Goal: Task Accomplishment & Management: Use online tool/utility

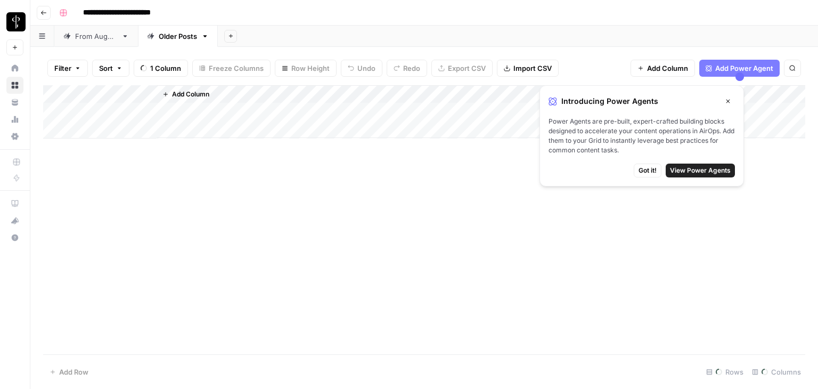
click at [117, 41] on div "From [DATE]" at bounding box center [96, 36] width 42 height 11
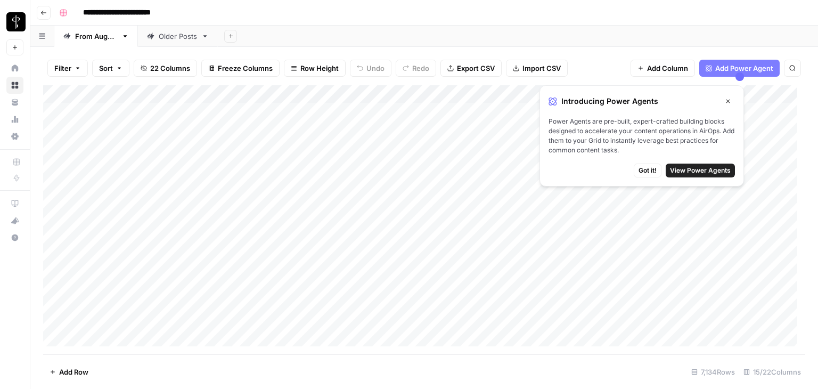
drag, startPoint x: 651, startPoint y: 170, endPoint x: 409, endPoint y: 231, distance: 249.8
click at [652, 169] on span "Got it!" at bounding box center [648, 171] width 18 height 10
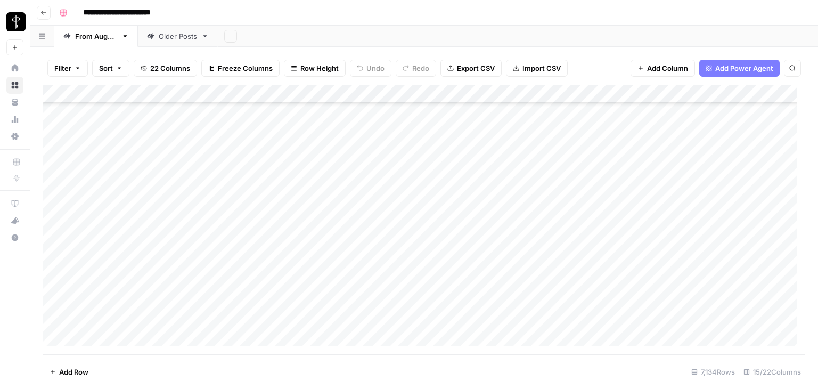
scroll to position [1332, 0]
click at [75, 66] on icon "button" at bounding box center [78, 68] width 6 height 6
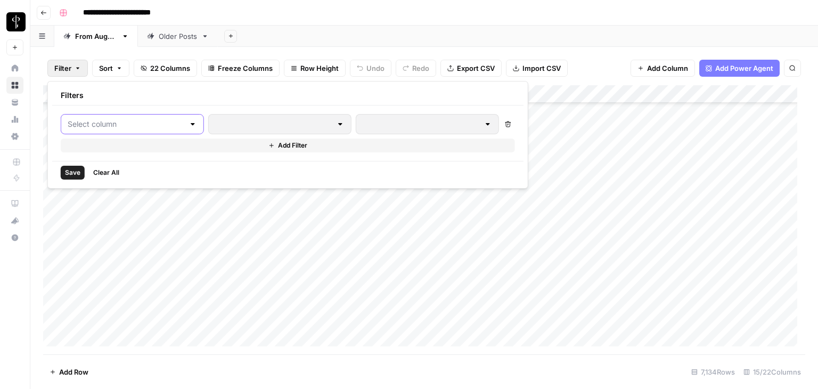
click at [161, 119] on input "text" at bounding box center [126, 124] width 117 height 11
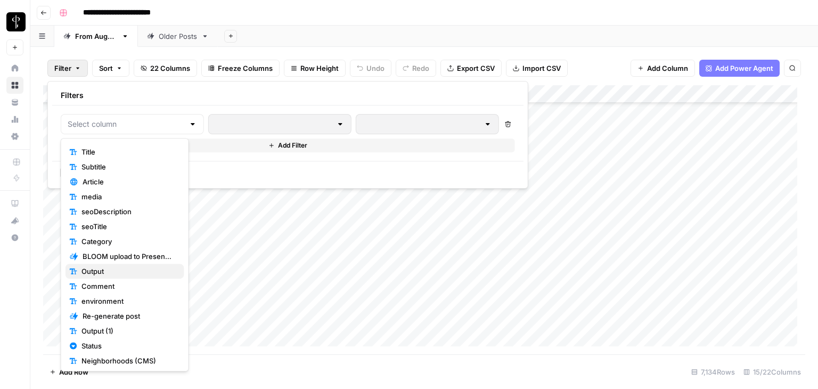
scroll to position [75, 0]
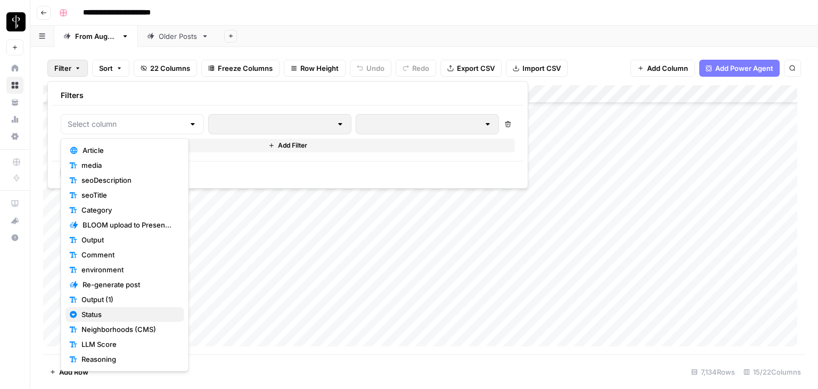
click at [117, 309] on span "Status" at bounding box center [128, 314] width 94 height 11
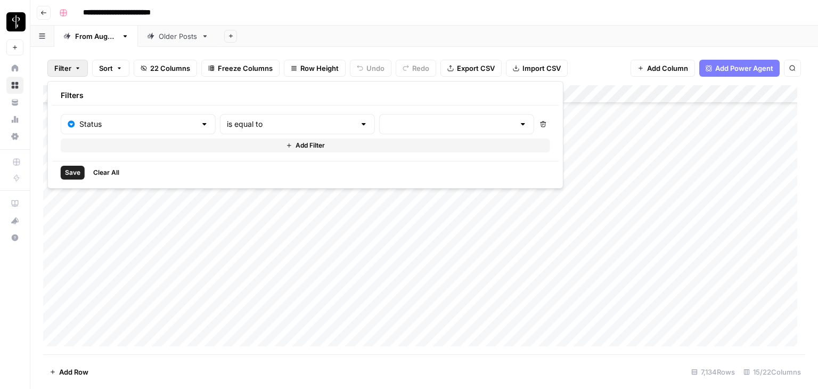
click at [300, 109] on div "Status is equal to Delete Add Filter" at bounding box center [305, 132] width 507 height 55
click at [301, 121] on input "text" at bounding box center [291, 124] width 128 height 11
type input "is equal to"
click at [386, 125] on input "text" at bounding box center [450, 124] width 128 height 11
click at [411, 150] on span "Posted" at bounding box center [423, 150] width 105 height 11
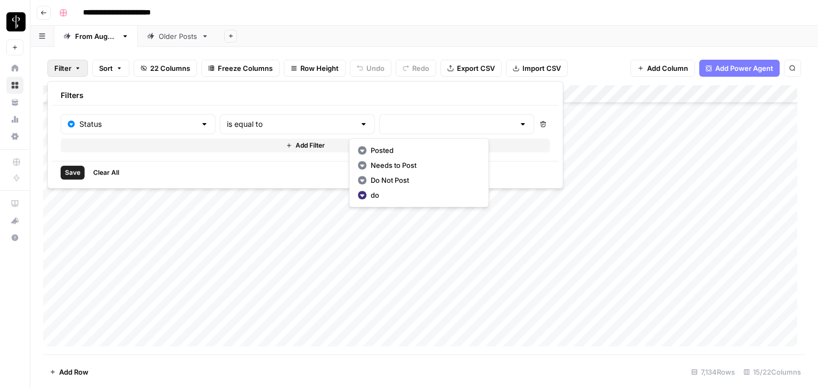
type input "Posted"
click at [123, 148] on button "Add Filter" at bounding box center [307, 145] width 493 height 14
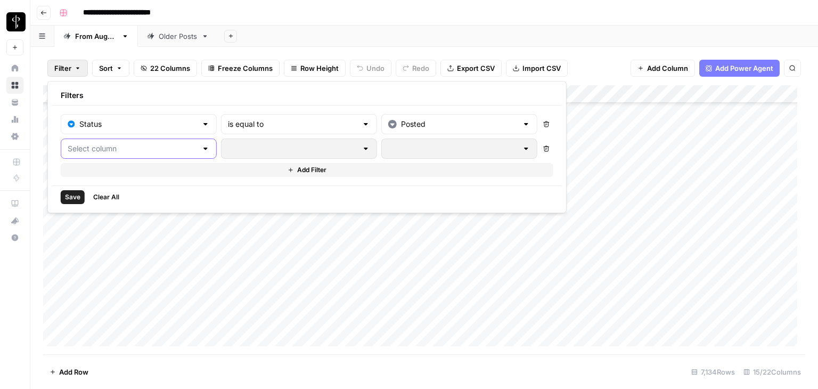
click at [128, 148] on input "text" at bounding box center [132, 148] width 129 height 11
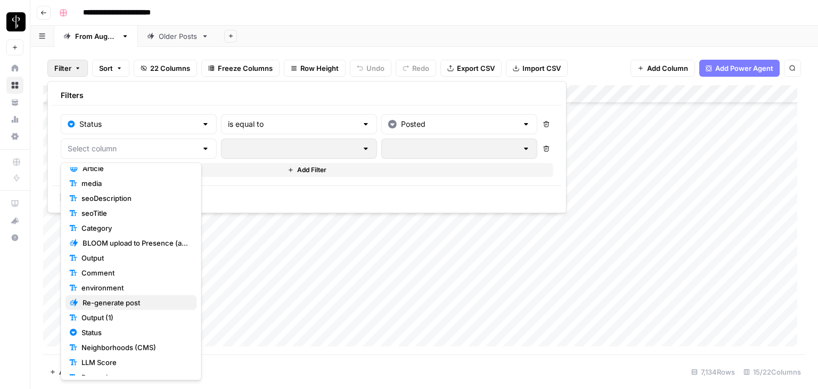
scroll to position [89, 0]
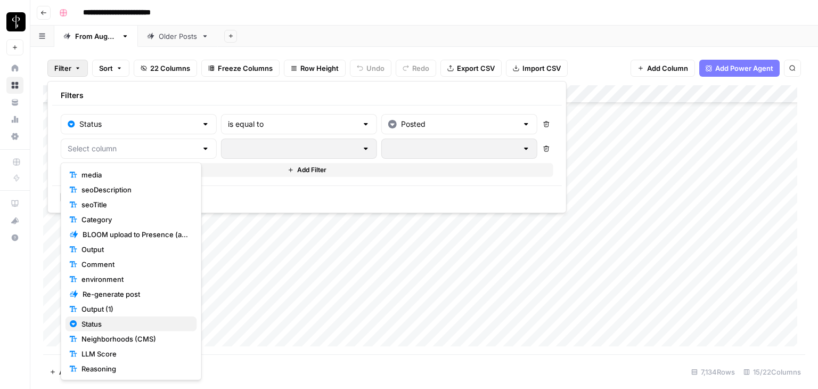
click at [112, 320] on span "Status" at bounding box center [134, 324] width 107 height 11
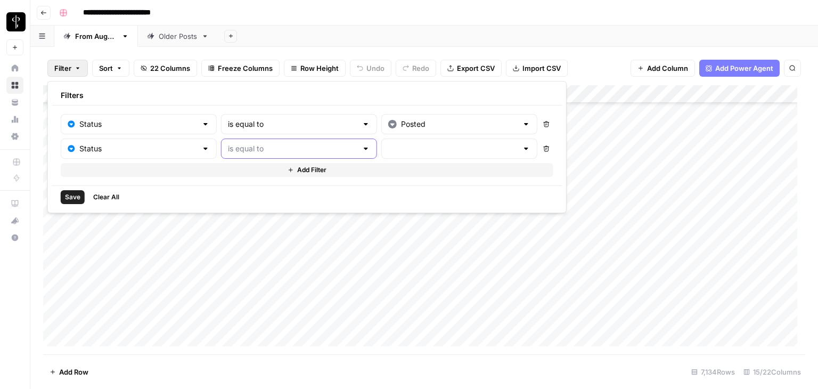
click at [317, 149] on input "text" at bounding box center [292, 148] width 129 height 11
type input "is equal to"
click at [415, 147] on input "text" at bounding box center [452, 148] width 129 height 11
click at [402, 191] on span "Needs to Post" at bounding box center [426, 189] width 106 height 11
type input "Needs to Post"
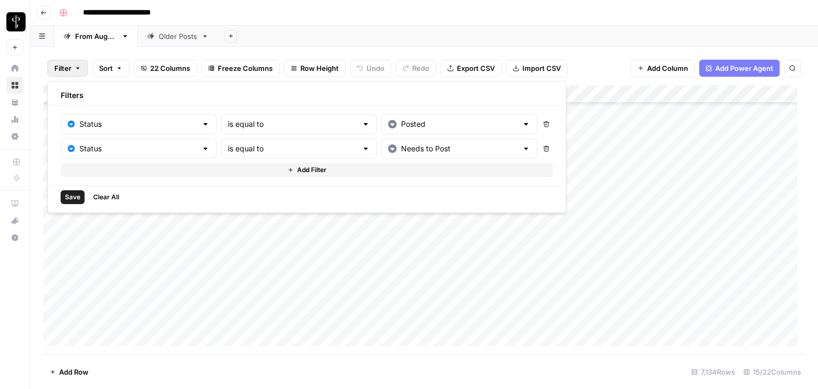
click at [102, 165] on button "Add Filter" at bounding box center [307, 170] width 493 height 14
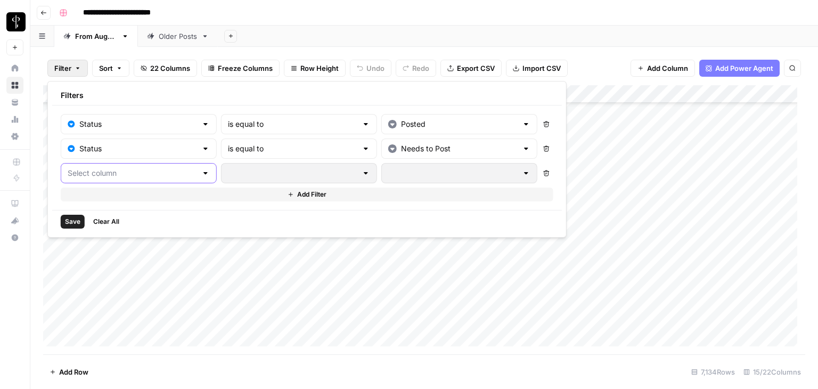
click at [116, 175] on input "text" at bounding box center [132, 173] width 129 height 11
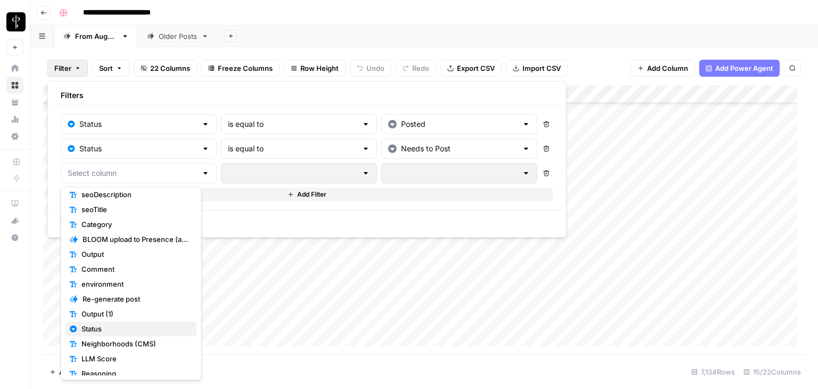
scroll to position [114, 0]
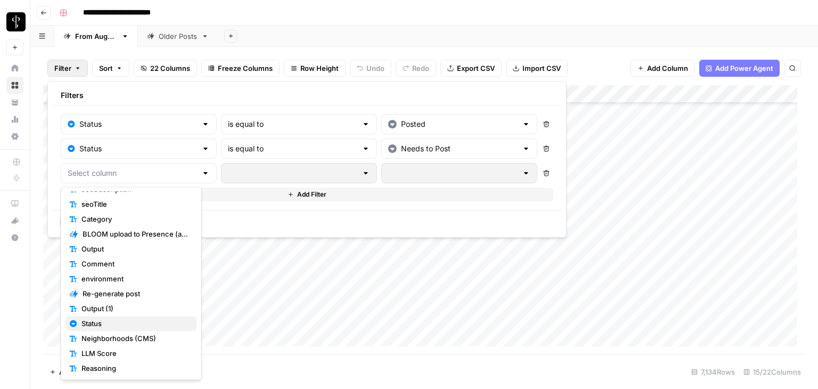
drag, startPoint x: 108, startPoint y: 324, endPoint x: 258, endPoint y: 230, distance: 177.3
click at [107, 324] on span "Status" at bounding box center [134, 323] width 107 height 11
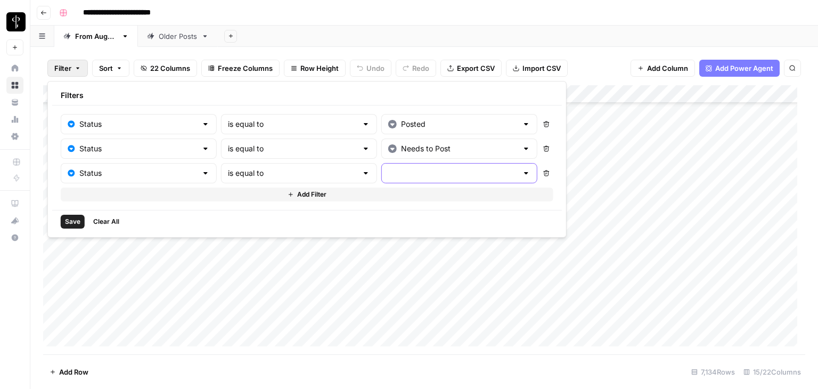
click at [411, 171] on input "text" at bounding box center [452, 173] width 129 height 11
click at [414, 231] on span "Do Not Post" at bounding box center [426, 228] width 106 height 11
type input "Do Not Post"
click at [543, 124] on icon "button" at bounding box center [546, 124] width 6 height 6
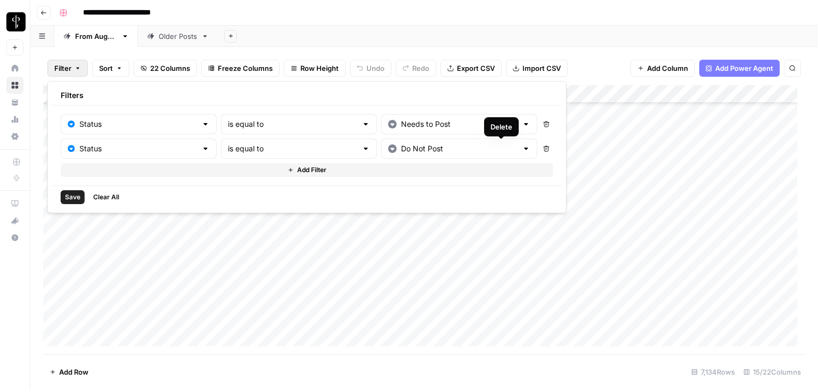
click at [540, 150] on button "Delete" at bounding box center [547, 149] width 14 height 14
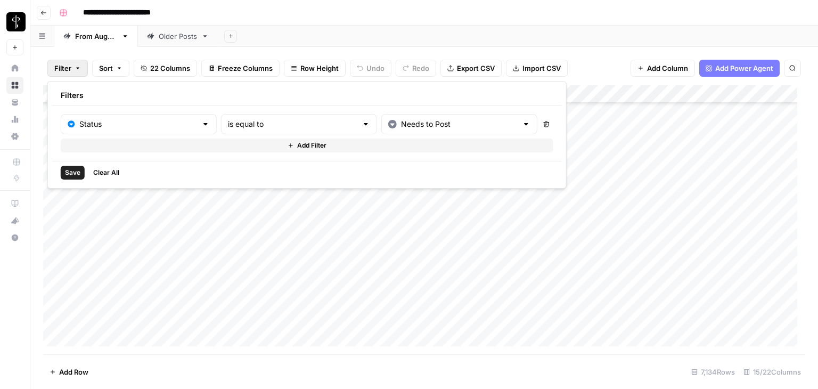
click at [72, 172] on span "Save" at bounding box center [72, 173] width 15 height 10
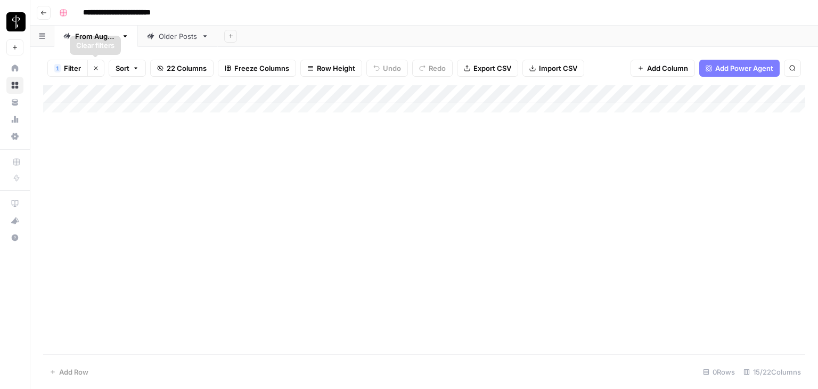
click at [81, 67] on button "1 Filter" at bounding box center [67, 68] width 40 height 17
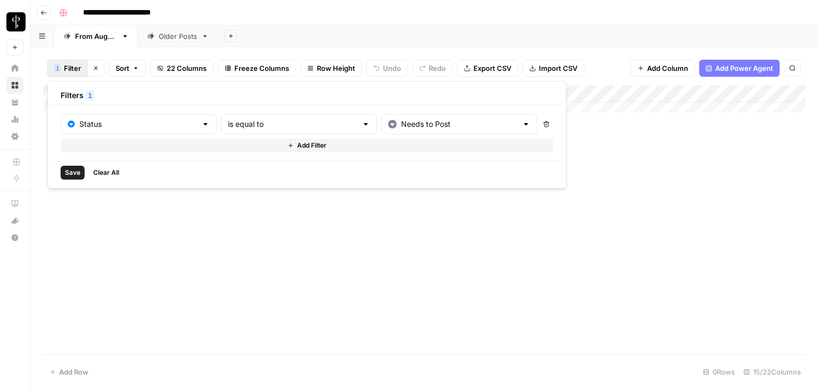
click at [267, 148] on button "Add Filter" at bounding box center [307, 145] width 493 height 14
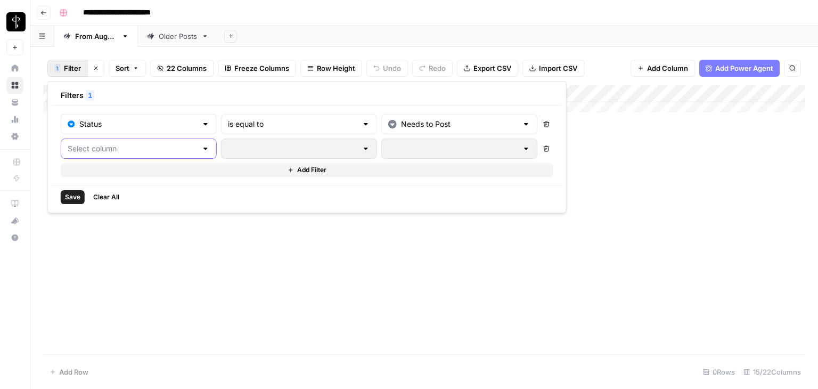
click at [158, 147] on input "text" at bounding box center [132, 148] width 129 height 11
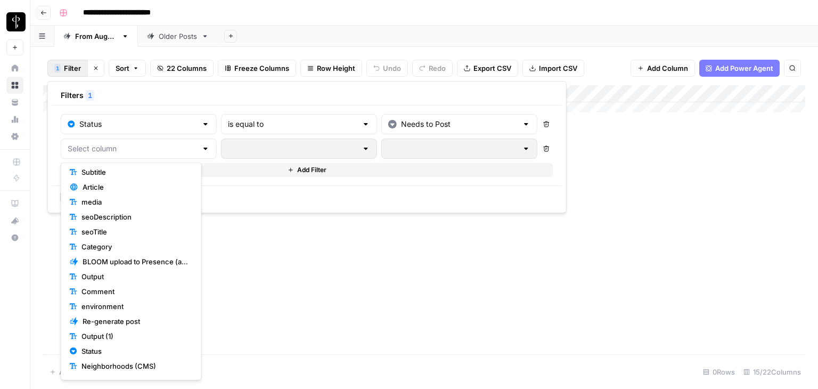
scroll to position [89, 0]
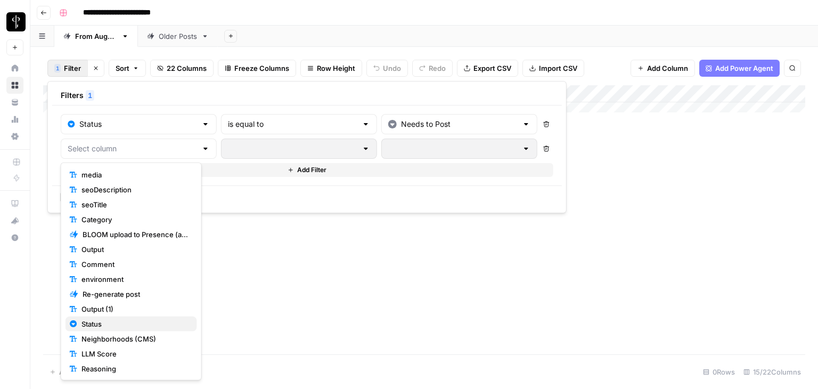
click at [111, 327] on span "Status" at bounding box center [134, 324] width 107 height 11
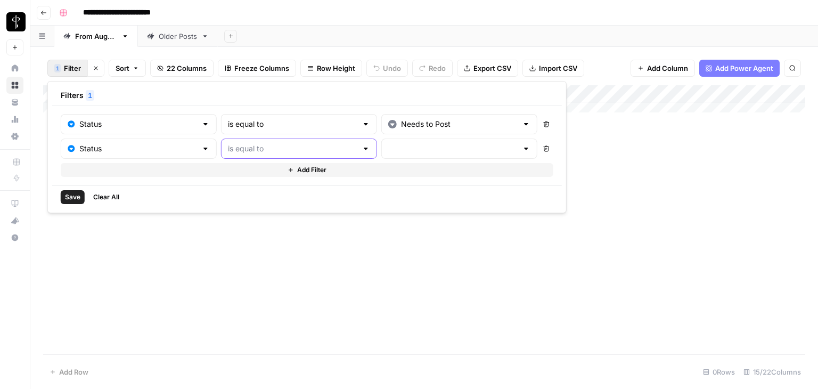
click at [296, 145] on input "text" at bounding box center [292, 148] width 129 height 11
type input "is equal to"
click at [388, 149] on input "text" at bounding box center [452, 148] width 129 height 11
click at [394, 184] on span "Needs to Post" at bounding box center [426, 189] width 106 height 11
type input "Needs to Post"
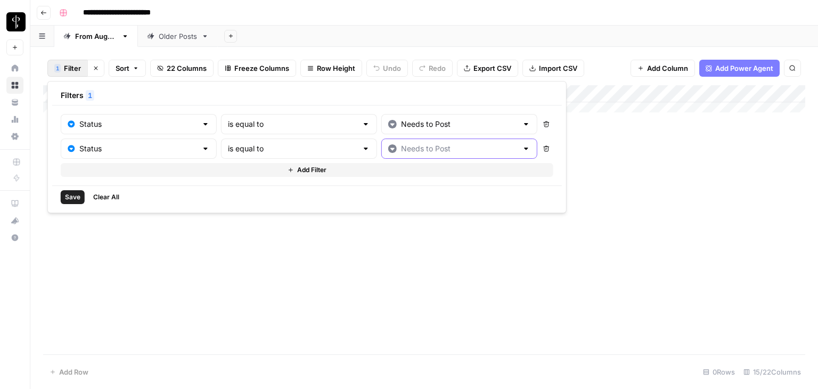
click at [401, 148] on input "text" at bounding box center [459, 148] width 117 height 11
click at [397, 167] on button "Posted" at bounding box center [422, 174] width 132 height 15
type input "Posted"
click at [297, 167] on span "Add Filter" at bounding box center [311, 170] width 29 height 10
click at [119, 180] on div at bounding box center [139, 173] width 156 height 20
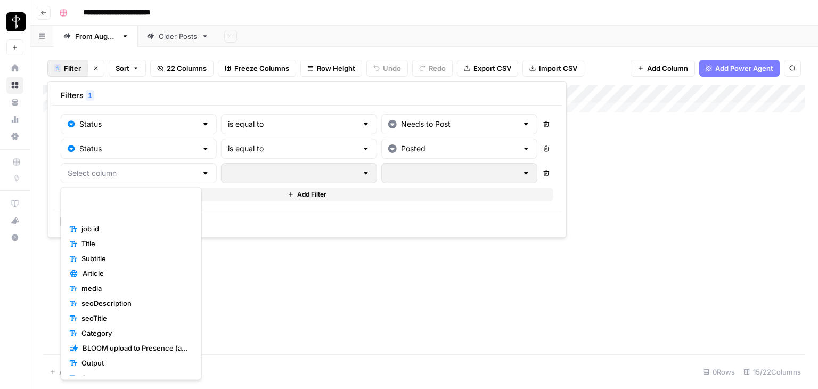
scroll to position [114, 0]
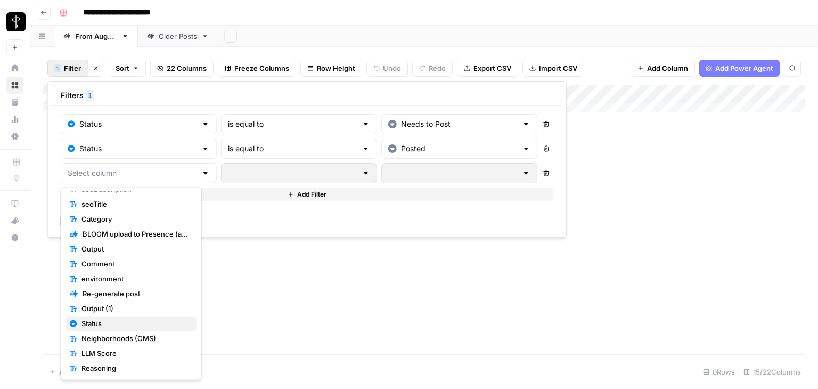
click at [116, 324] on span "Status" at bounding box center [134, 323] width 107 height 11
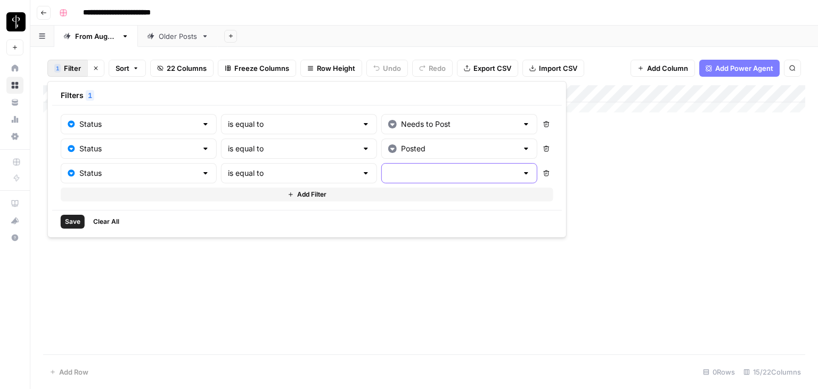
click at [394, 172] on input "text" at bounding box center [452, 173] width 129 height 11
click at [398, 225] on span "Do Not Post" at bounding box center [426, 228] width 106 height 11
type input "Do Not Post"
click at [71, 215] on button "Save" at bounding box center [73, 222] width 24 height 14
